Goal: Learn about a topic: Learn about a topic

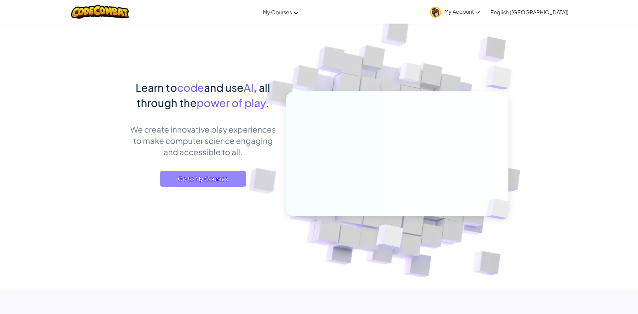
click at [203, 175] on span "Go to My Courses" at bounding box center [203, 179] width 86 height 16
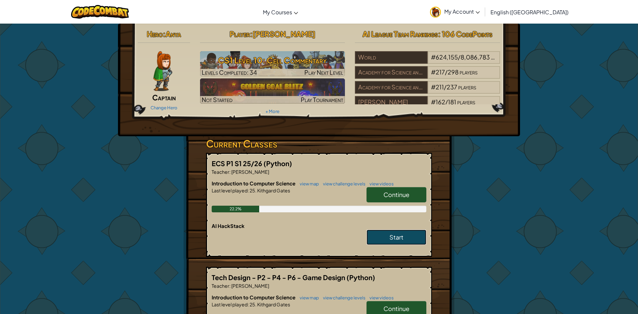
click at [413, 232] on link "Start" at bounding box center [396, 237] width 60 height 15
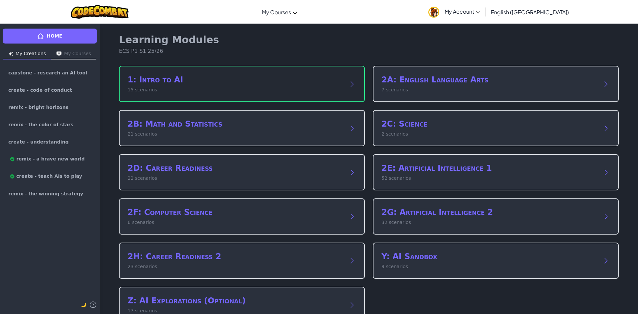
click at [341, 73] on div "1: Intro to AI 15 scenarios" at bounding box center [242, 84] width 246 height 36
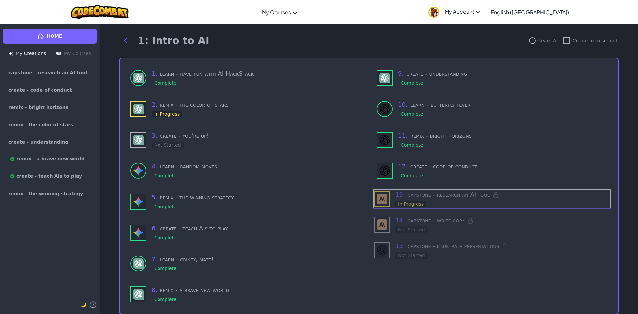
click at [412, 194] on h3 "13 . capstone - research an AI tool" at bounding box center [502, 194] width 215 height 9
click at [382, 199] on img at bounding box center [382, 199] width 11 height 11
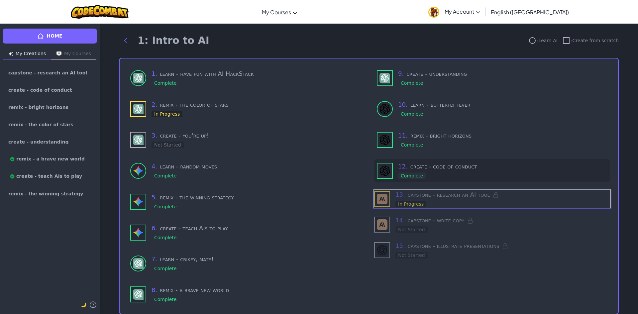
click at [417, 173] on div "Complete" at bounding box center [412, 175] width 28 height 7
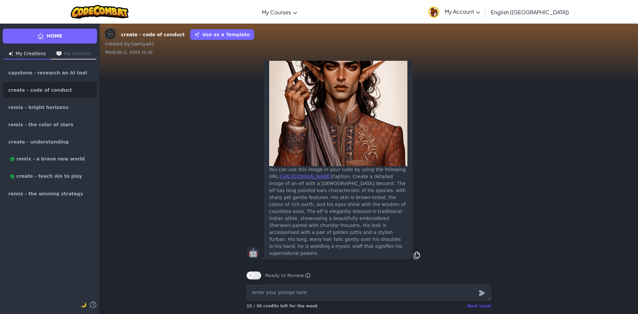
click at [479, 308] on div "Next Level" at bounding box center [479, 305] width 24 height 5
click at [473, 306] on div "Next Level" at bounding box center [479, 305] width 24 height 5
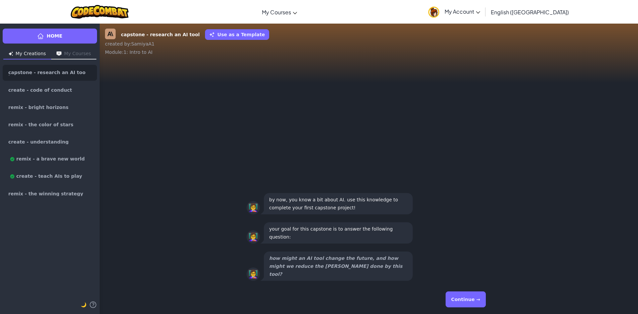
click at [360, 93] on div "👩‍🏫 how might an AI tool change the future, and how might we reduce the [PERSON…" at bounding box center [369, 173] width 538 height 224
click at [477, 303] on button "Continue →" at bounding box center [465, 299] width 40 height 16
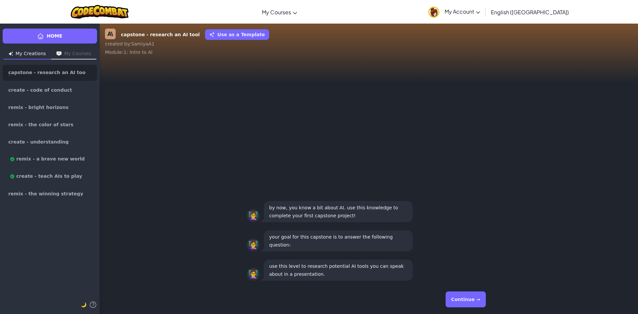
click at [464, 293] on button "Continue →" at bounding box center [465, 299] width 40 height 16
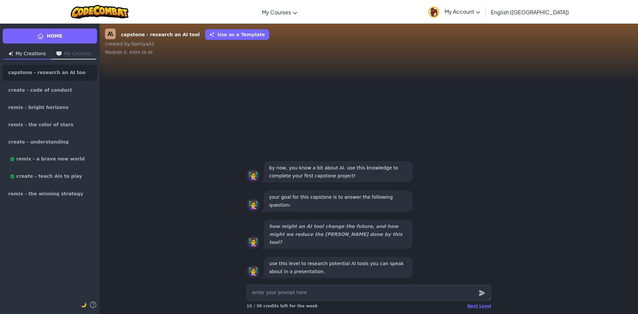
type textarea "x"
type textarea "w"
type textarea "x"
type textarea "wh"
type textarea "x"
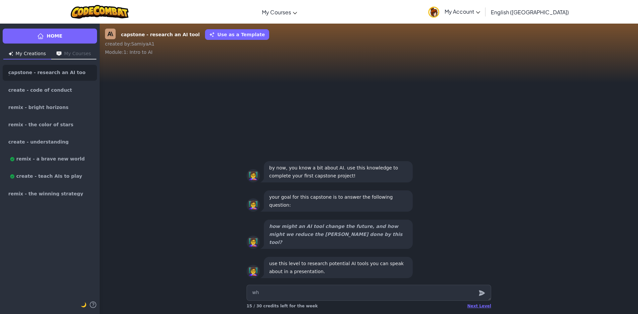
type textarea "wha"
type textarea "x"
type textarea "what"
type textarea "x"
type textarea "what"
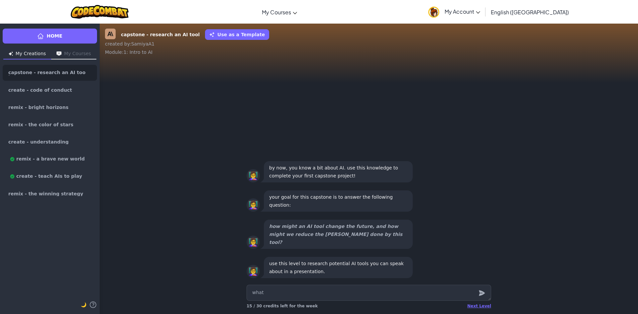
type textarea "x"
type textarea "what a"
type textarea "x"
type textarea "what ar"
type textarea "x"
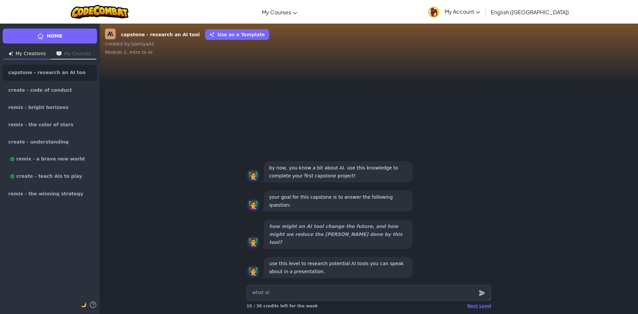
type textarea "what are"
type textarea "x"
type textarea "what are"
type textarea "x"
type textarea "what are t"
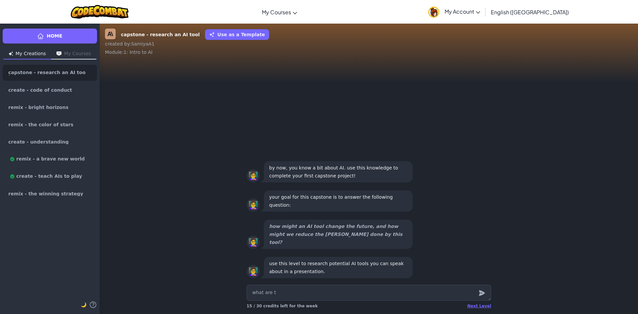
type textarea "x"
type textarea "what are tr"
type textarea "x"
type textarea "what are t"
type textarea "x"
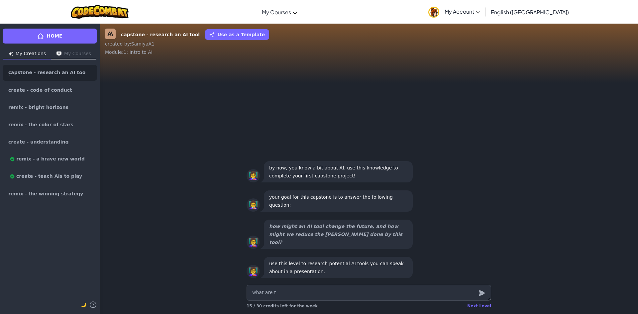
type textarea "what are ty"
type textarea "x"
type textarea "what are type"
type textarea "x"
type textarea "what are types"
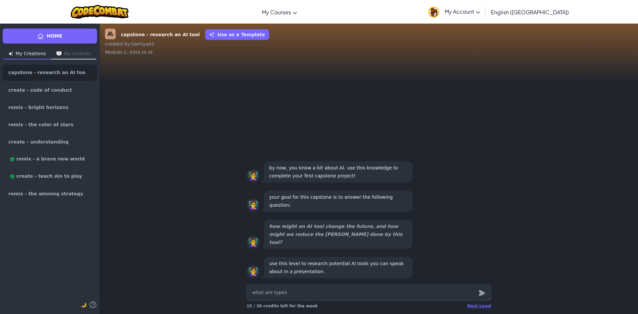
type textarea "x"
type textarea "what are types"
type textarea "x"
type textarea "what are types o"
type textarea "x"
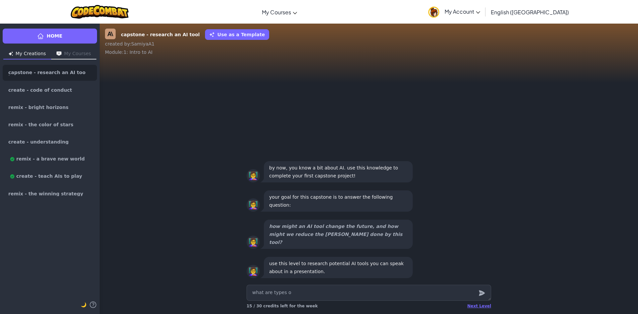
type textarea "what are types of"
type textarea "x"
type textarea "what are types of"
type textarea "x"
type textarea "what are types of a"
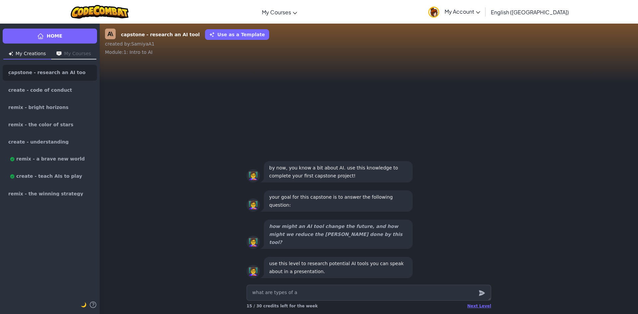
type textarea "x"
type textarea "what are types of ai"
type textarea "x"
type textarea "what are types of ai"
type textarea "x"
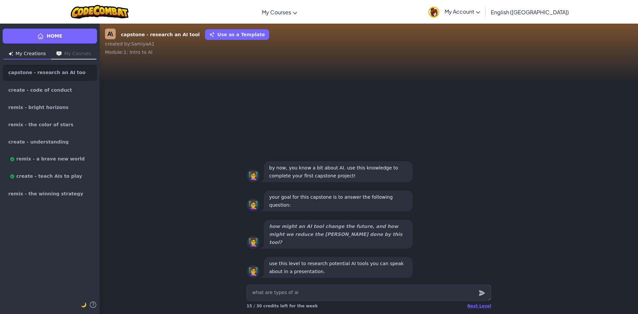
type textarea "what are types of ai t"
type textarea "x"
type textarea "what are types of ai th"
type textarea "x"
type textarea "what are types of ai tha"
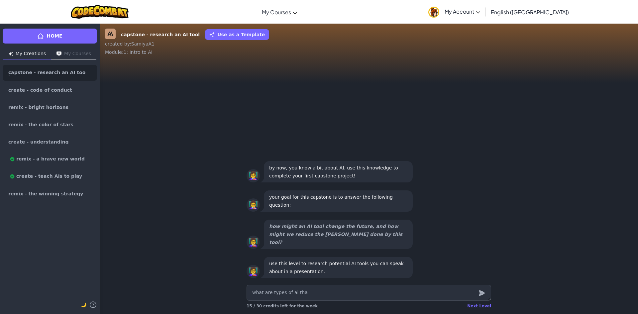
type textarea "x"
type textarea "what are types of ai that"
type textarea "x"
type textarea "what are types of ai that"
type textarea "x"
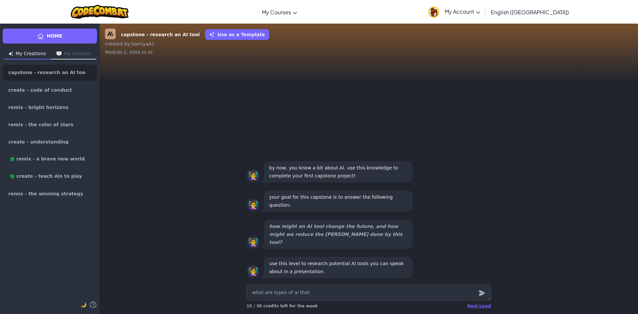
type textarea "what are types of ai that h"
type textarea "x"
type textarea "what are types of ai that hv"
type textarea "x"
type textarea "what are types of ai that hv"
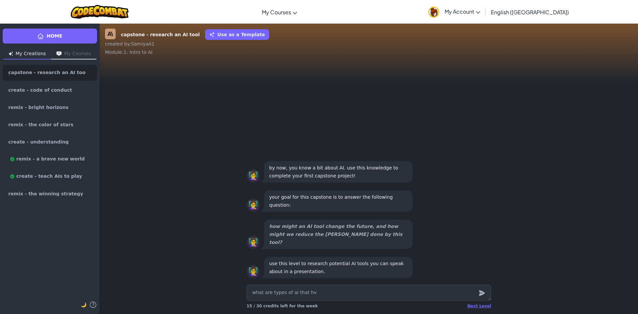
type textarea "x"
type textarea "what are types of ai that hv b"
type textarea "x"
type textarea "what are types of ai that hv be"
type textarea "x"
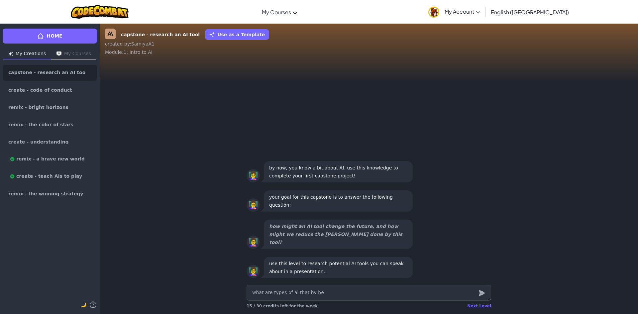
type textarea "what are types of ai that hv bee"
type textarea "x"
type textarea "what are types of ai that hv been"
type textarea "x"
type textarea "what are types of ai that hv been"
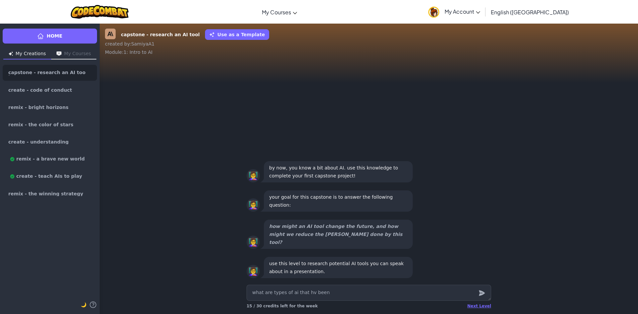
type textarea "x"
type textarea "what are types of ai that hv been a"
type textarea "x"
type textarea "what are types of ai that hv been ar"
type textarea "x"
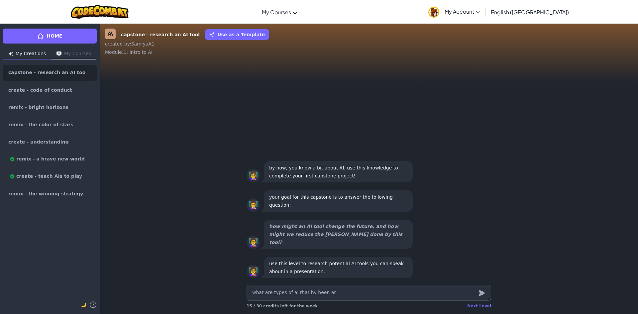
type textarea "what are types of ai that hv been aro"
type textarea "x"
type textarea "what are types of ai that hv been arou"
type textarea "x"
type textarea "what are types of ai that hv been aroun"
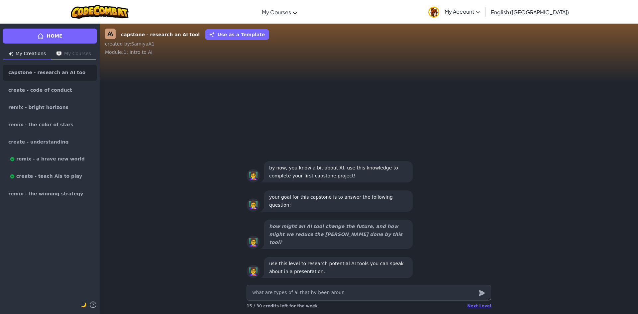
type textarea "x"
type textarea "what are types of ai that hv been around"
type textarea "x"
type textarea "what are types of ai that hv been around"
type textarea "x"
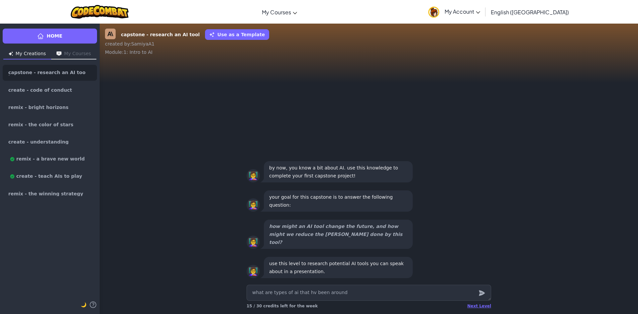
type textarea "what are types of ai that hv been around f"
type textarea "x"
type textarea "what are types of ai that hv been around fo"
type textarea "x"
type textarea "what are types of ai that hv been around for"
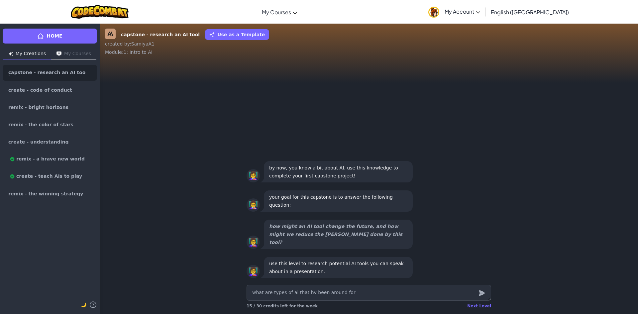
type textarea "x"
type textarea "what are types of ai that hv been around for"
type textarea "x"
type textarea "what are types of ai that hv been around for m"
type textarea "x"
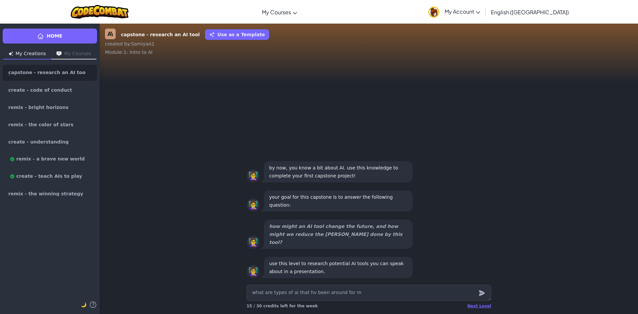
type textarea "what are types of ai that hv been around for mo"
type textarea "x"
type textarea "what are types of ai that hv been around for mor"
type textarea "x"
type textarea "what are types of ai that hv been around for more"
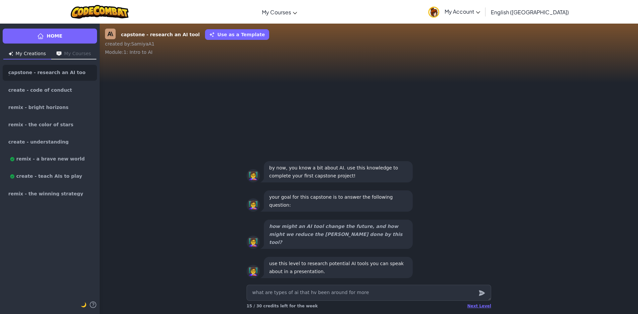
type textarea "x"
type textarea "what are types of ai that hv been around for more"
type textarea "x"
type textarea "what are types of ai that hv been around for more t"
type textarea "x"
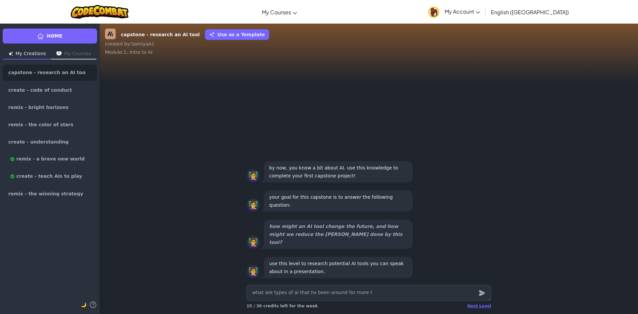
type textarea "what are types of ai that hv been around for more th"
type textarea "x"
type textarea "what are types of ai that hv been around for more tha"
type textarea "x"
type textarea "what are types of ai that hv been around for more than"
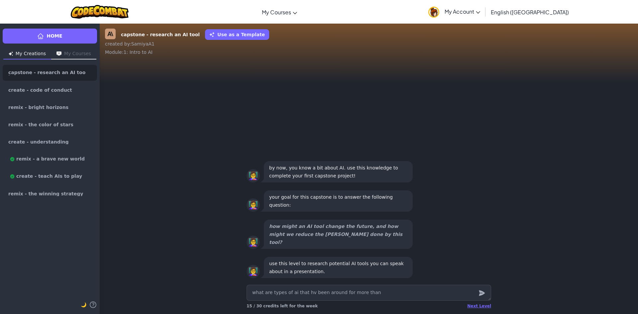
type textarea "x"
type textarea "what are types of ai that hv been around for more than"
type textarea "x"
type textarea "what are types of ai that hv been around for more than 5"
type textarea "x"
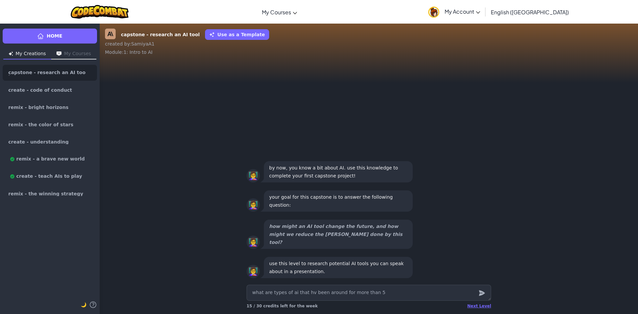
type textarea "what are types of ai that hv been around for more than 5"
type textarea "x"
type textarea "what are types of ai that hv been around for more than 5 y"
type textarea "x"
type textarea "what are types of ai that hv been around for more than 5 ye"
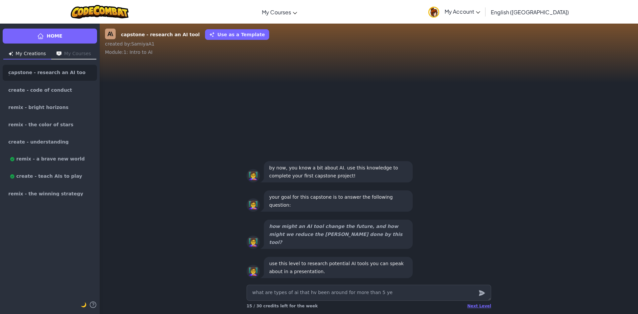
type textarea "x"
type textarea "what are types of ai that hv been around for more than 5 [PERSON_NAME]"
type textarea "x"
type textarea "what are types of ai that hv been around for more than 5 ye"
type textarea "x"
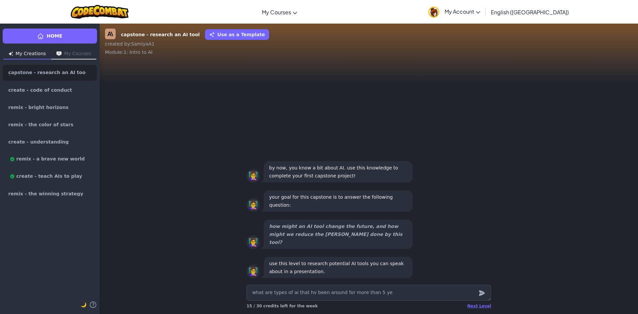
type textarea "what are types of ai that hv been around for more than 5 yea"
type textarea "x"
type textarea "what are types of ai that hv been around for more than 5 year"
type textarea "x"
type textarea "what are types of ai that hv been around for more than 5 years"
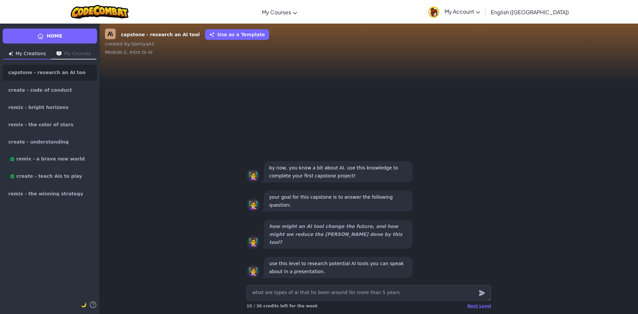
click at [479, 289] on icon "submit" at bounding box center [481, 293] width 7 height 8
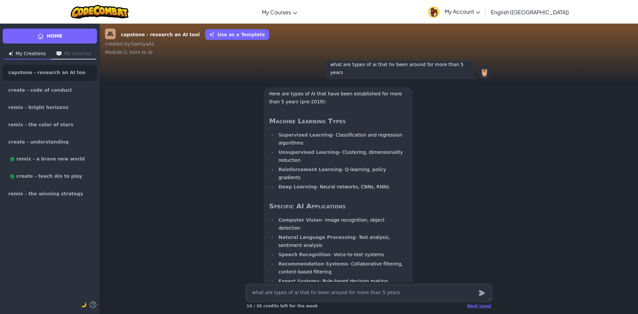
scroll to position [-198, 0]
click at [35, 56] on button "My Creations" at bounding box center [27, 54] width 48 height 11
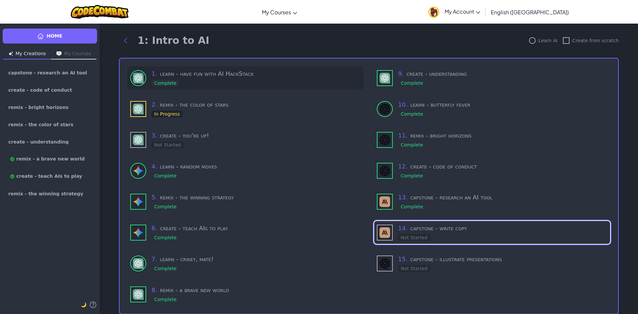
click at [160, 81] on div "Complete" at bounding box center [165, 83] width 28 height 7
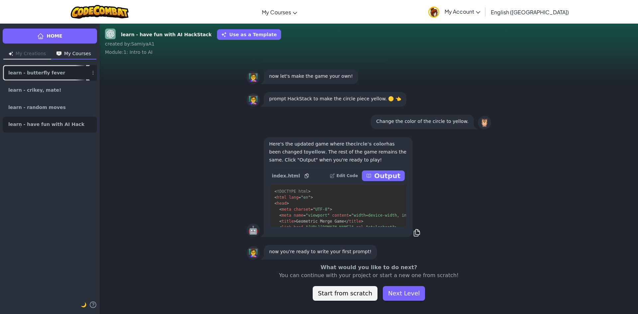
click at [26, 74] on span "learn - butterfly fever" at bounding box center [36, 72] width 57 height 5
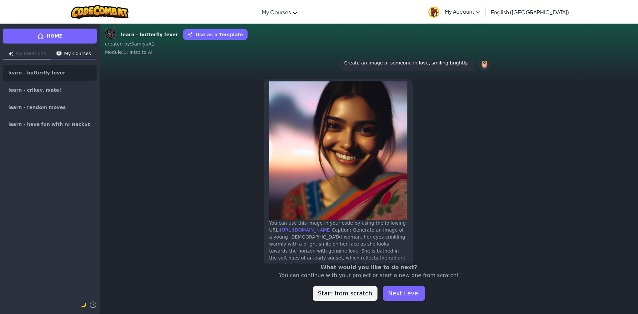
scroll to position [-1147, 0]
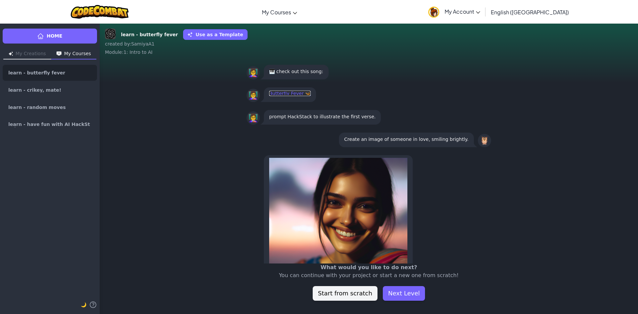
click at [283, 94] on link "Butterfly Fever 🦋" at bounding box center [290, 93] width 42 height 5
click at [21, 33] on link "Home" at bounding box center [50, 36] width 94 height 15
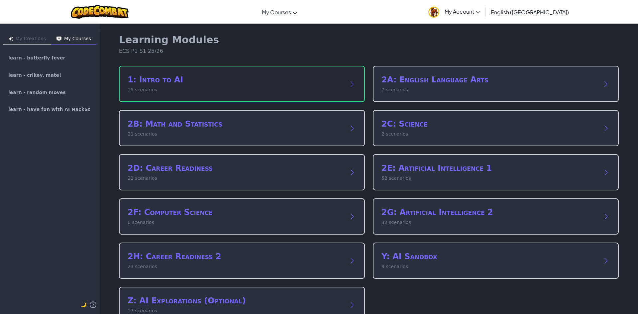
click at [152, 80] on h2 "1: Intro to AI" at bounding box center [235, 79] width 215 height 11
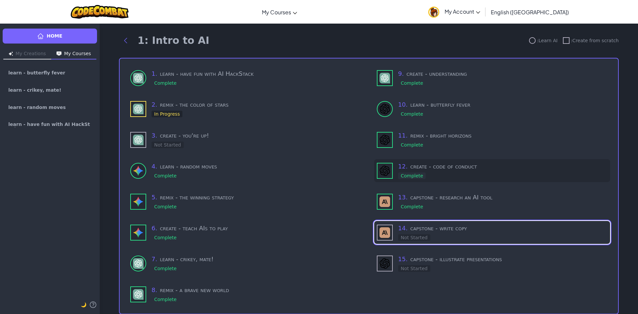
click at [416, 168] on h3 "12 . create - code of conduct" at bounding box center [502, 166] width 209 height 9
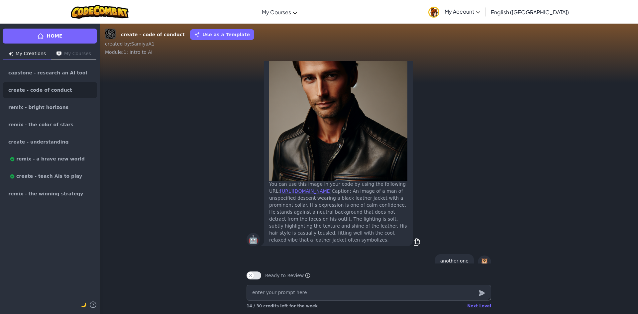
scroll to position [-1886, 0]
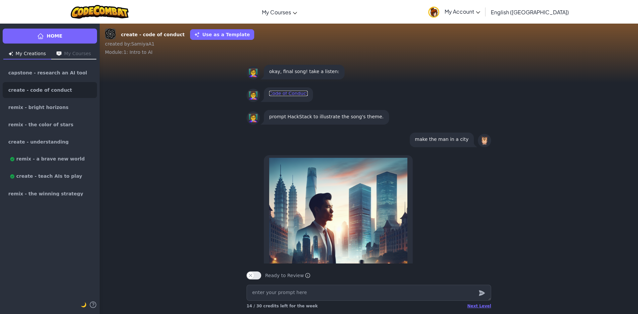
click at [292, 94] on link "Code of Conduct" at bounding box center [288, 93] width 39 height 5
click at [59, 37] on span "Home" at bounding box center [55, 36] width 16 height 7
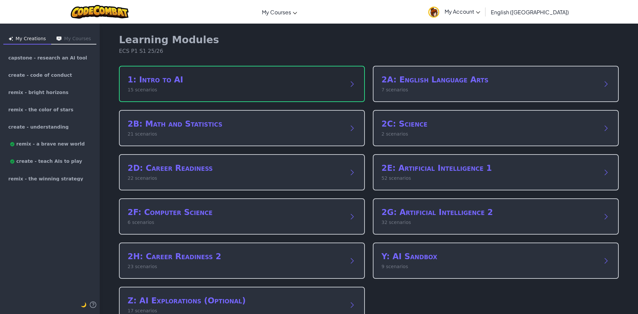
click at [245, 81] on h2 "1: Intro to AI" at bounding box center [235, 79] width 215 height 11
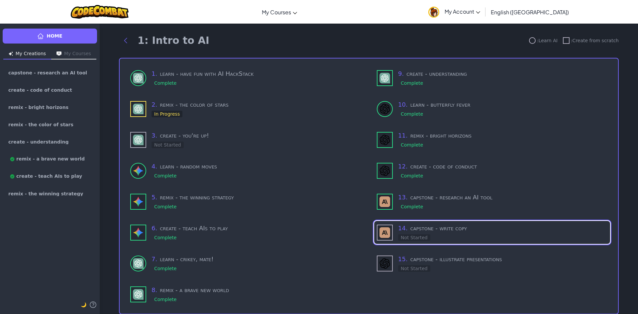
click at [423, 215] on div "9 . create - understanding Complete 10 . learn - butterfly fever Complete 11 . …" at bounding box center [492, 185] width 236 height 239
click at [412, 210] on div "Complete" at bounding box center [412, 206] width 28 height 7
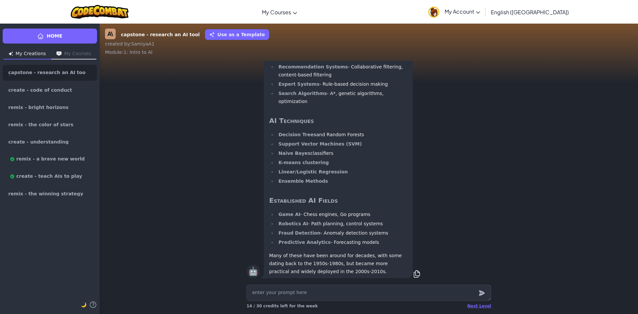
scroll to position [0, 0]
type textarea "x"
type textarea "g"
type textarea "x"
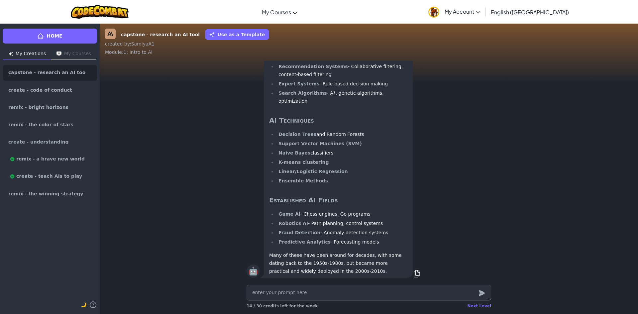
type textarea "w"
type textarea "x"
type textarea "wh"
type textarea "x"
type textarea "wha"
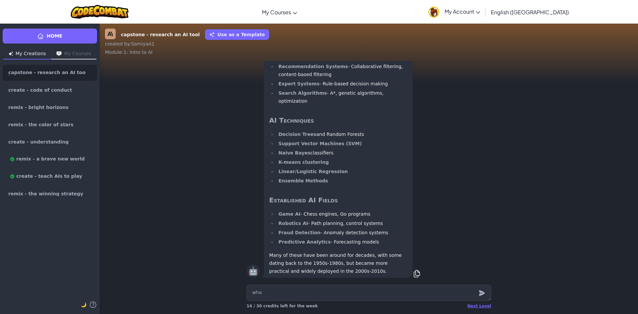
type textarea "x"
type textarea "what"
type textarea "x"
type textarea "what"
type textarea "x"
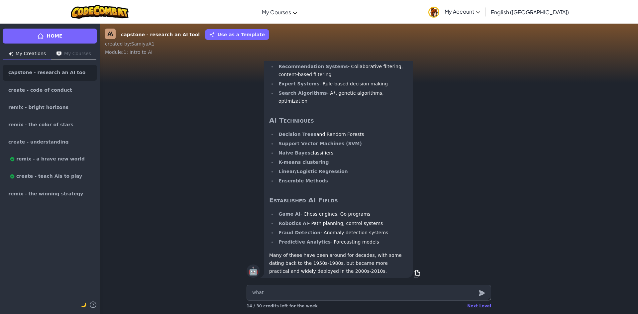
type textarea "what i"
type textarea "x"
type textarea "what is"
type textarea "x"
type textarea "what is"
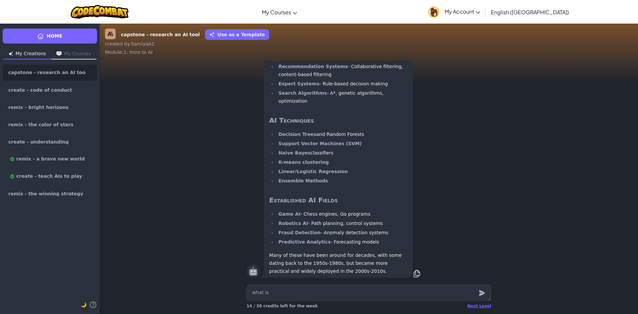
type textarea "x"
type textarea "what is g"
type textarea "x"
type textarea "what is gp"
type textarea "x"
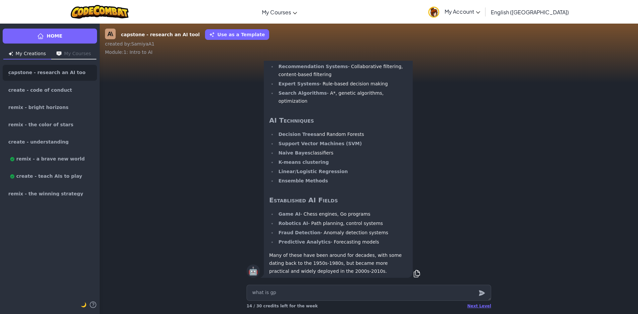
type textarea "what is gpt"
type textarea "x"
type textarea "what is gpt"
type textarea "x"
type textarea "what is gpt 2"
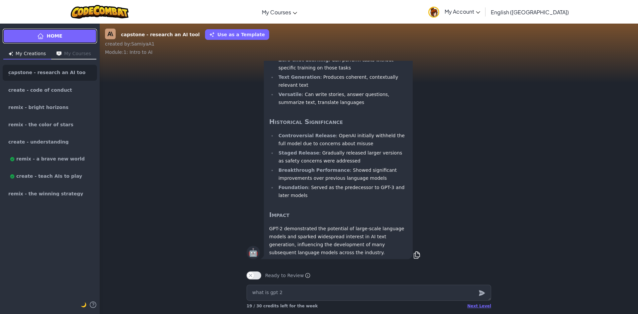
click at [50, 38] on span "Home" at bounding box center [55, 36] width 16 height 7
type textarea "x"
